Goal: Information Seeking & Learning: Learn about a topic

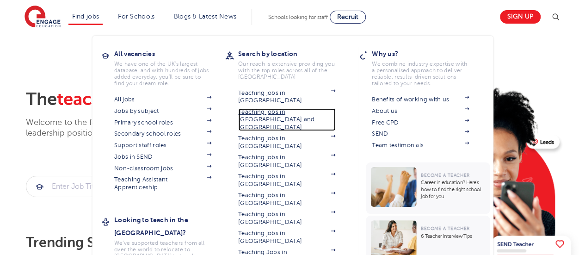
click at [286, 108] on link "Teaching jobs in [GEOGRAPHIC_DATA] and [GEOGRAPHIC_DATA]" at bounding box center [286, 119] width 97 height 23
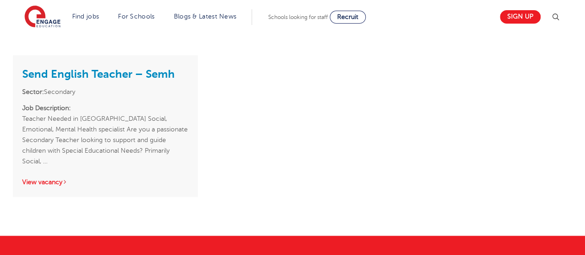
scroll to position [836, 0]
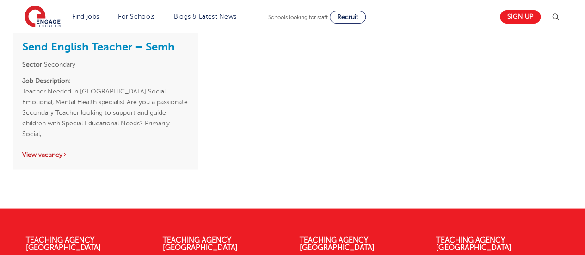
click at [42, 151] on link "View vacancy" at bounding box center [44, 154] width 45 height 7
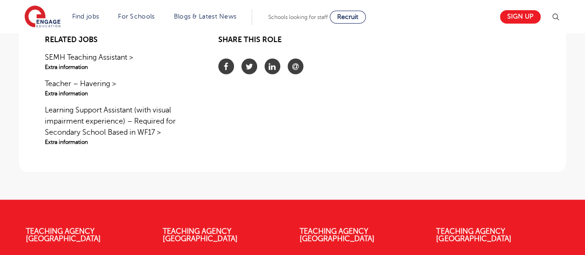
scroll to position [971, 0]
